Goal: Transaction & Acquisition: Book appointment/travel/reservation

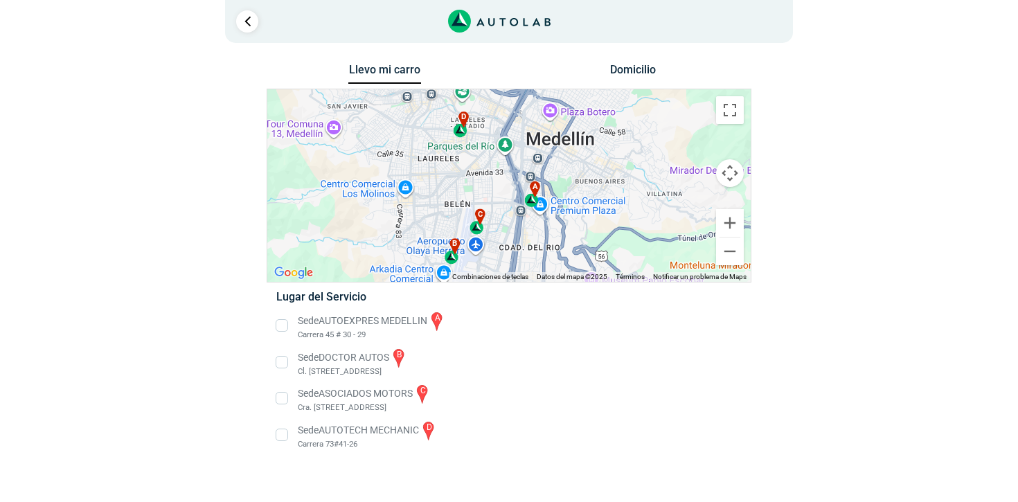
click at [462, 135] on div "d" at bounding box center [461, 124] width 16 height 26
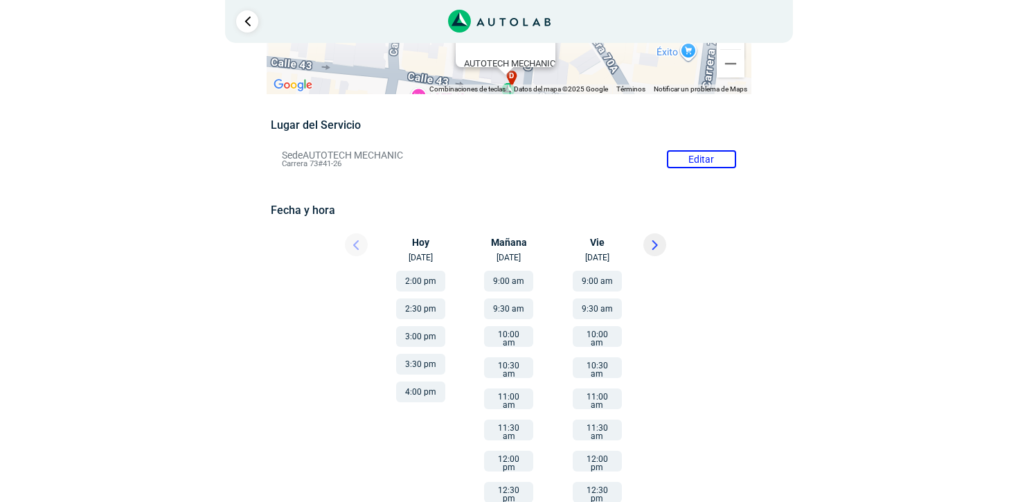
scroll to position [109, 0]
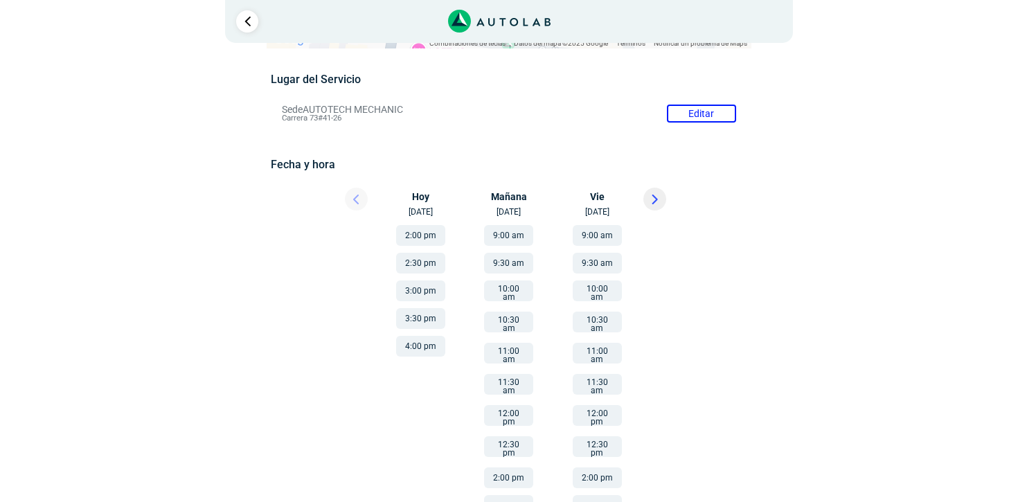
click at [504, 405] on button "12:00 pm" at bounding box center [508, 415] width 49 height 21
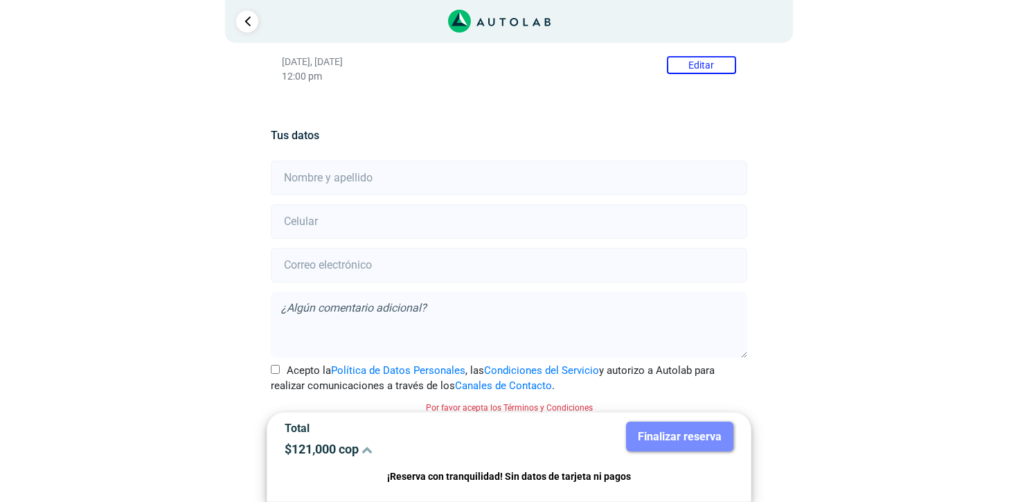
scroll to position [251, 0]
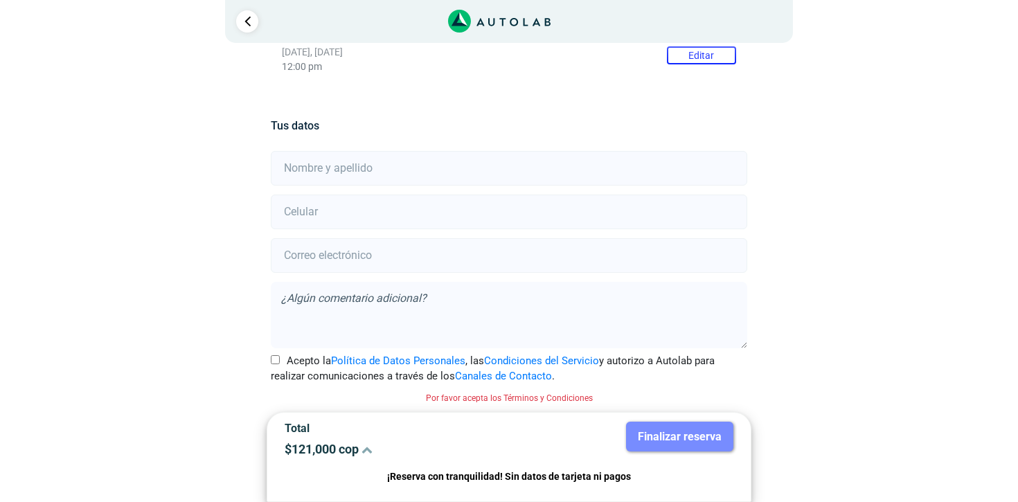
click at [397, 174] on input "text" at bounding box center [509, 168] width 476 height 35
click at [316, 165] on input "text" at bounding box center [509, 168] width 476 height 35
type input "[PERSON_NAME]"
click at [347, 208] on input "number" at bounding box center [509, 212] width 476 height 35
type input "3195886971"
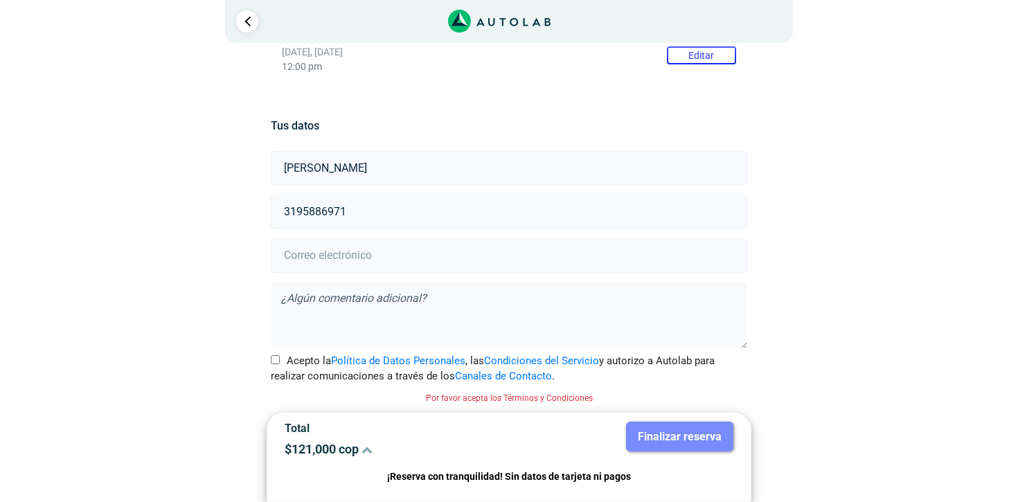
click at [397, 259] on input "email" at bounding box center [509, 255] width 476 height 35
type input "[EMAIL_ADDRESS][DOMAIN_NAME]"
click at [391, 301] on textarea at bounding box center [509, 315] width 476 height 66
type textarea "l"
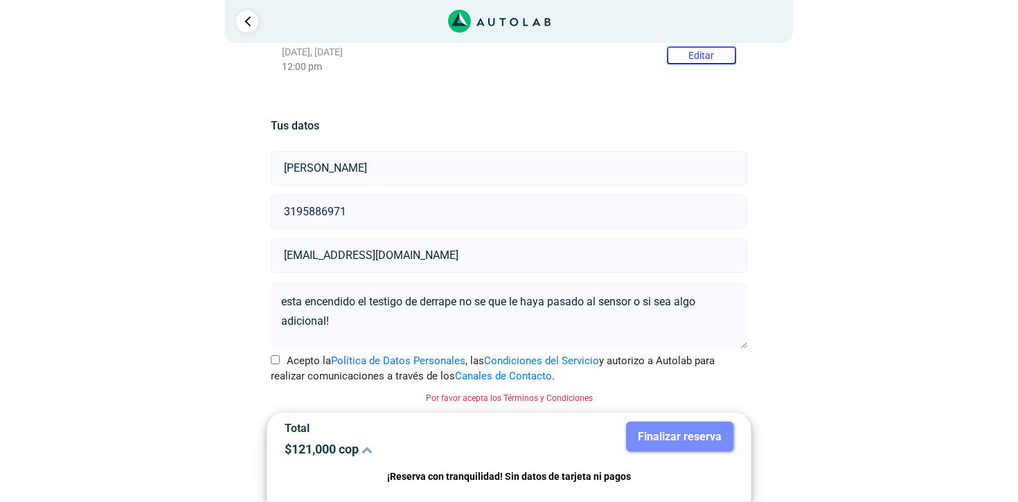
type textarea "esta encendido el testigo de derrape no se que le haya pasado al sensor o si se…"
click at [276, 360] on input "Acepto la Política de Datos Personales , las Condiciones del Servicio y autoriz…" at bounding box center [275, 359] width 9 height 9
checkbox input "true"
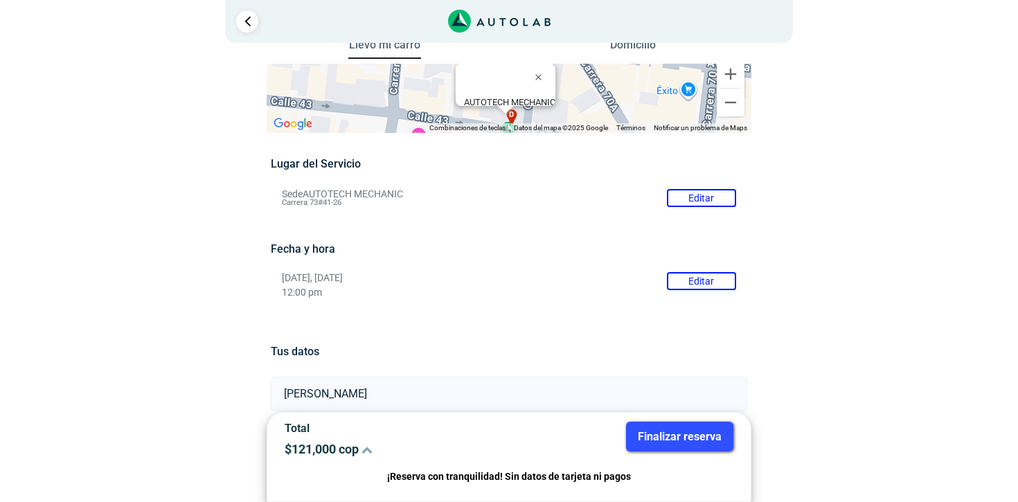
scroll to position [0, 0]
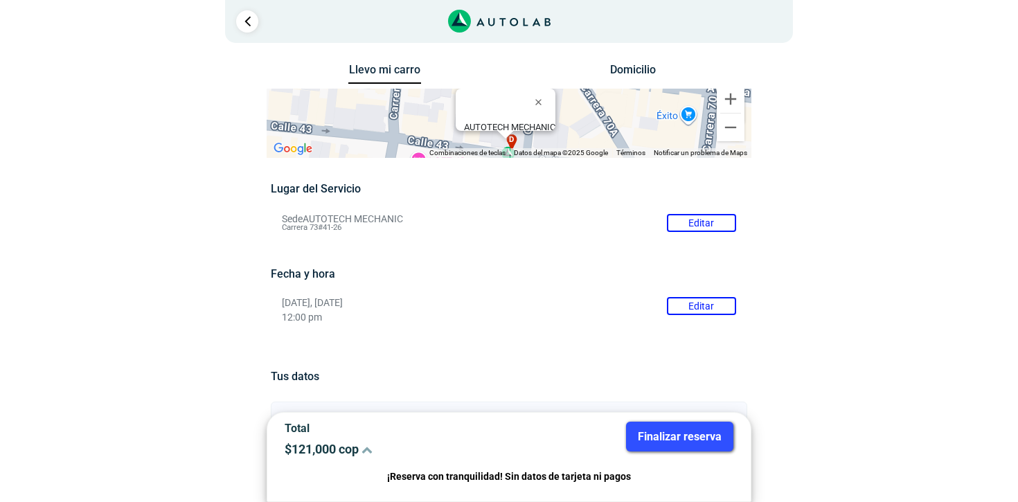
click at [674, 438] on button "Finalizar reserva" at bounding box center [679, 437] width 107 height 30
